Goal: Task Accomplishment & Management: Manage account settings

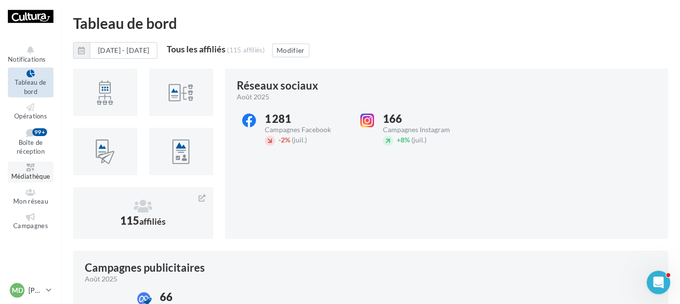
click at [35, 168] on icon at bounding box center [31, 168] width 40 height 8
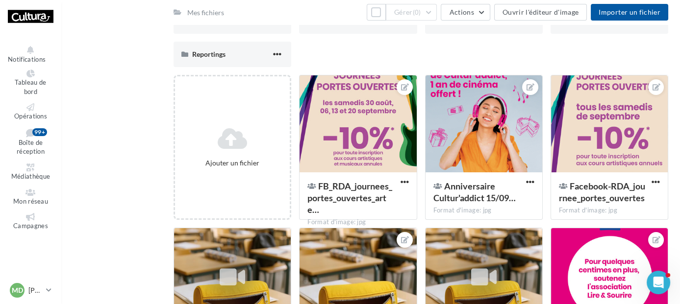
scroll to position [121, 0]
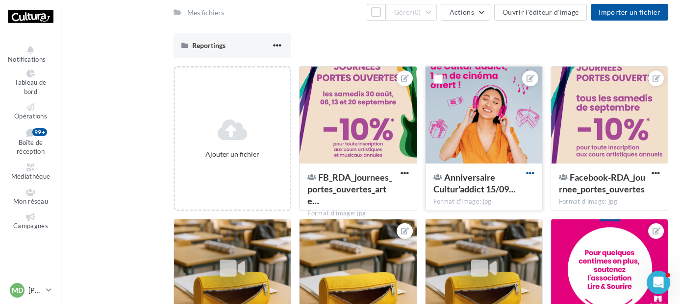
click at [532, 173] on span "button" at bounding box center [530, 173] width 8 height 8
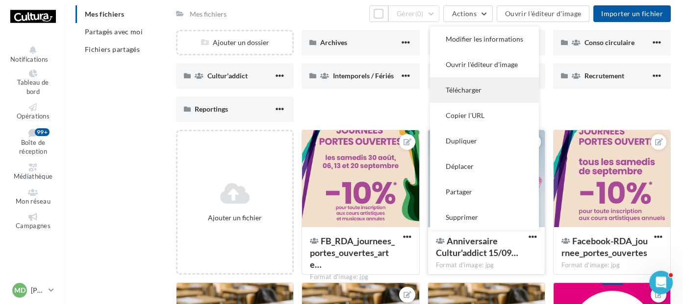
scroll to position [50, 0]
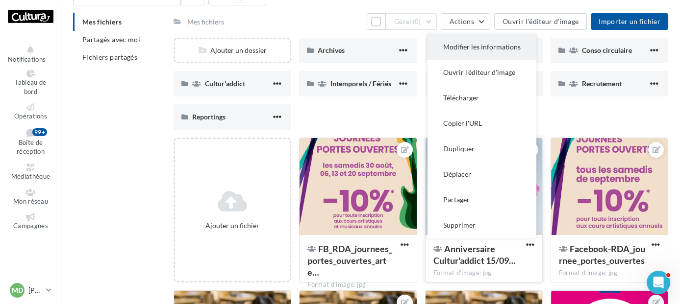
click at [482, 45] on button "Modifier les informations" at bounding box center [481, 46] width 109 height 25
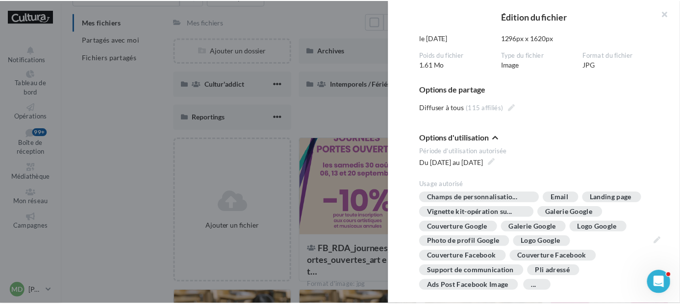
scroll to position [422, 0]
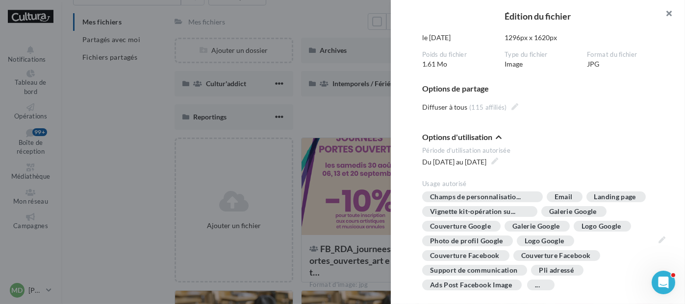
click at [669, 14] on button "button" at bounding box center [665, 14] width 39 height 29
